Goal: Information Seeking & Learning: Find specific fact

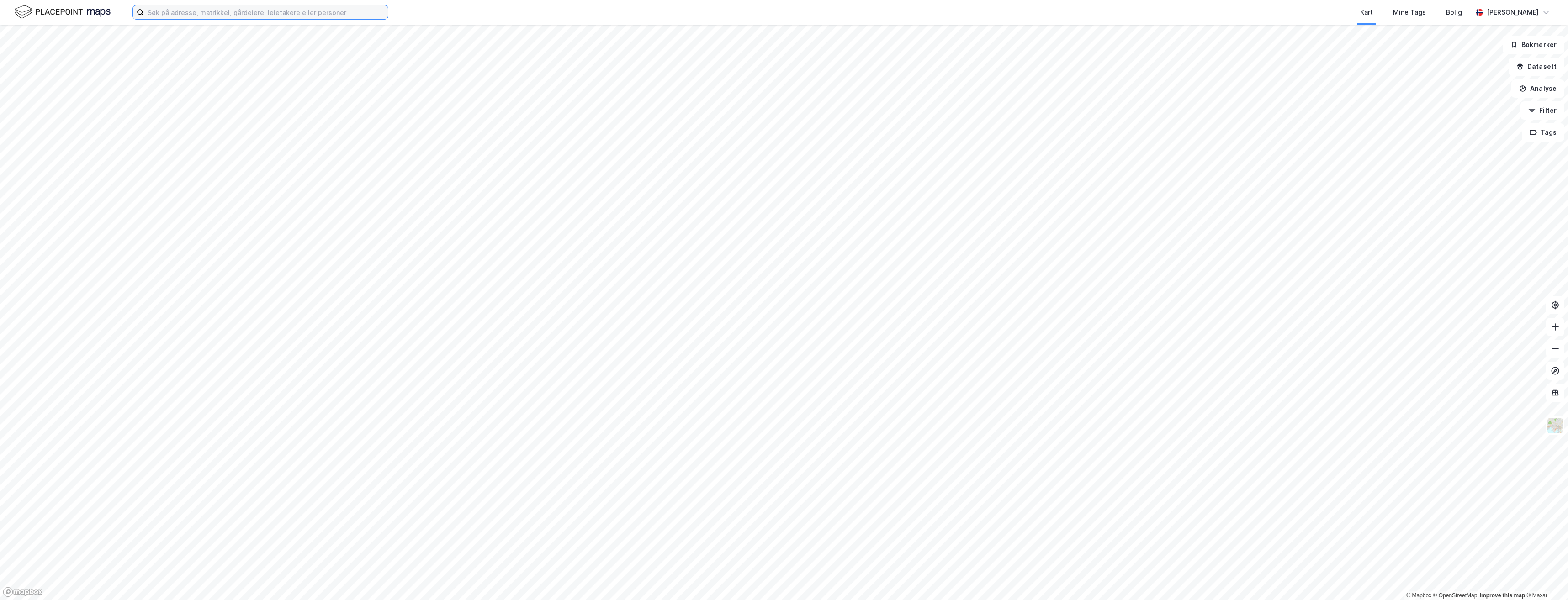
click at [177, 16] on input at bounding box center [266, 12] width 244 height 14
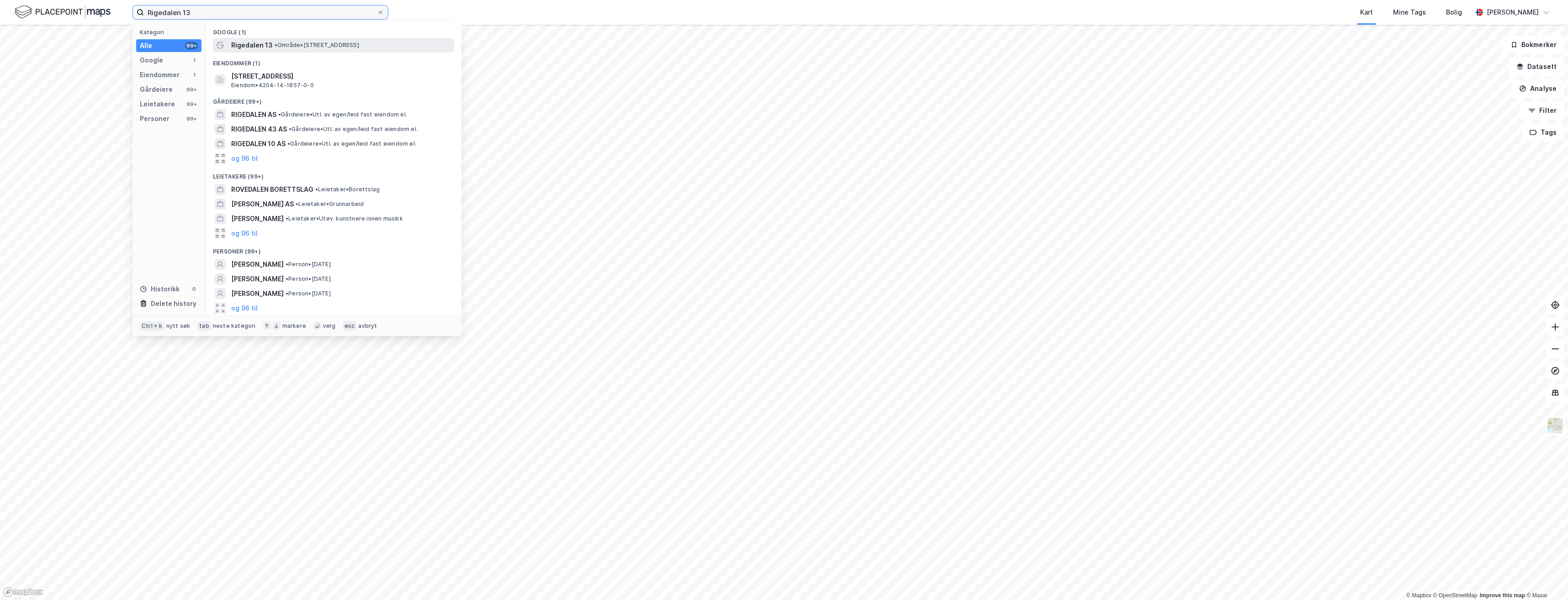
type input "Rigedalen 13"
click at [292, 45] on span "• Område • [STREET_ADDRESS]" at bounding box center [317, 44] width 85 height 7
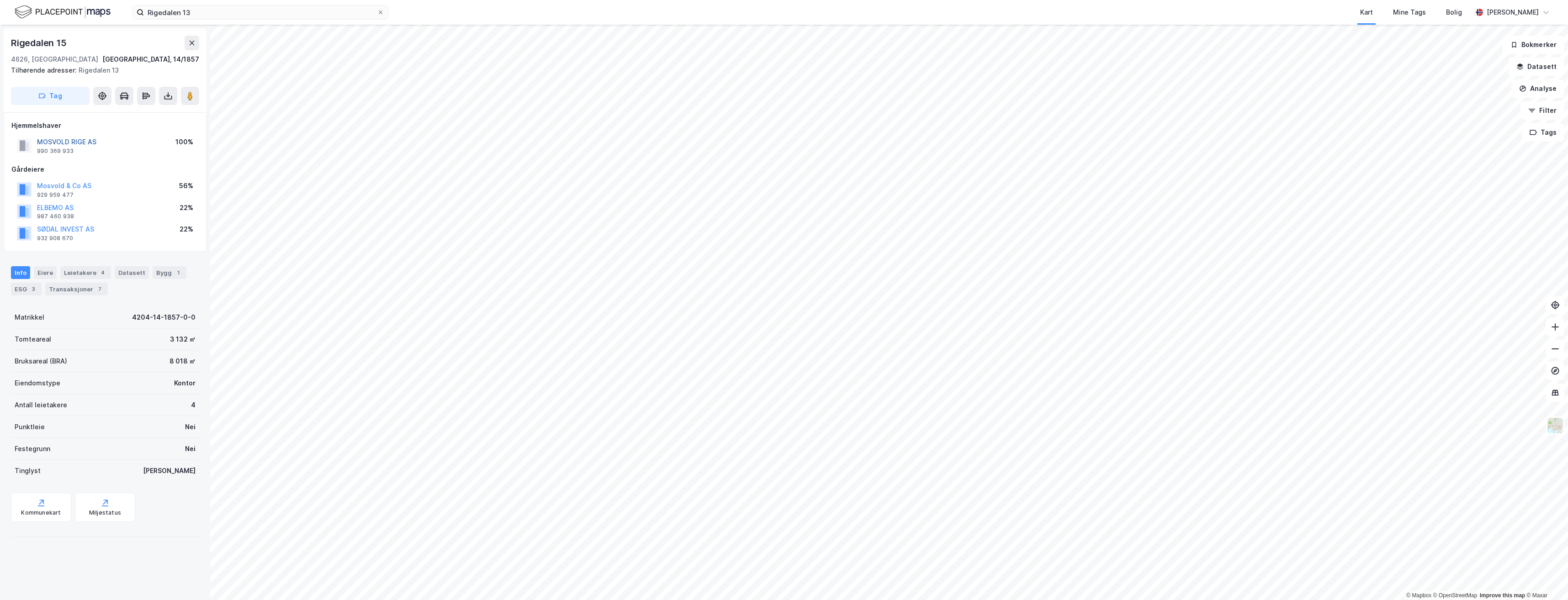
click at [0, 0] on button "MOSVOLD RIGE AS" at bounding box center [0, 0] width 0 height 0
